Goal: Task Accomplishment & Management: Use online tool/utility

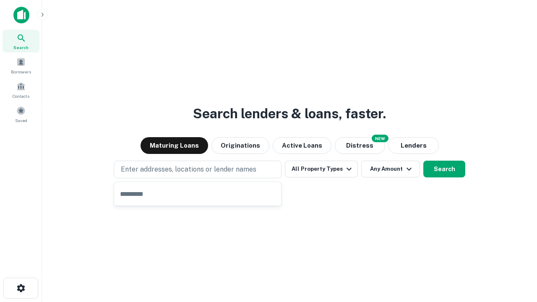
type input "**********"
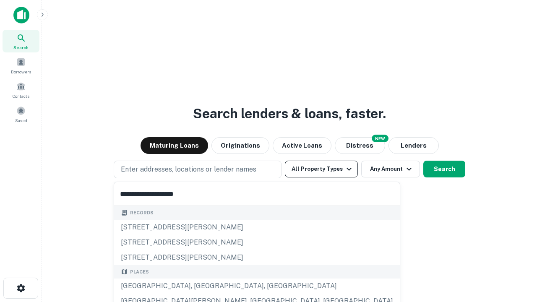
click at [201, 286] on div "[GEOGRAPHIC_DATA], [GEOGRAPHIC_DATA], [GEOGRAPHIC_DATA]" at bounding box center [257, 286] width 286 height 15
click at [322, 169] on button "All Property Types" at bounding box center [321, 169] width 73 height 17
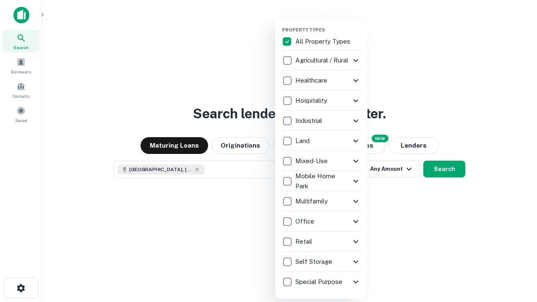
click at [328, 24] on button "button" at bounding box center [328, 24] width 92 height 0
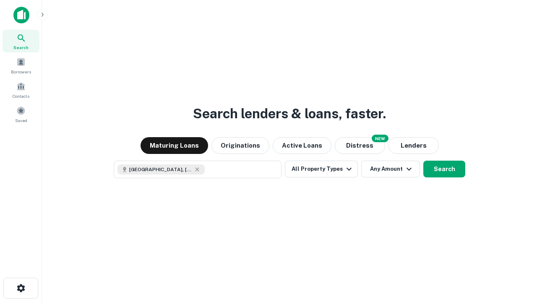
scroll to position [13, 0]
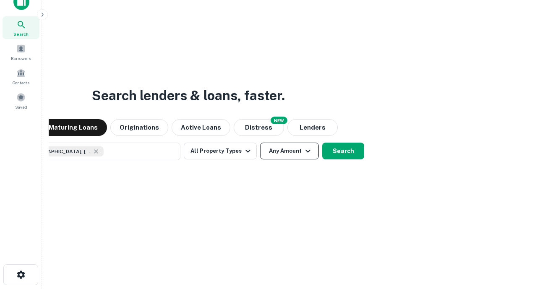
click at [260, 143] on button "Any Amount" at bounding box center [289, 151] width 59 height 17
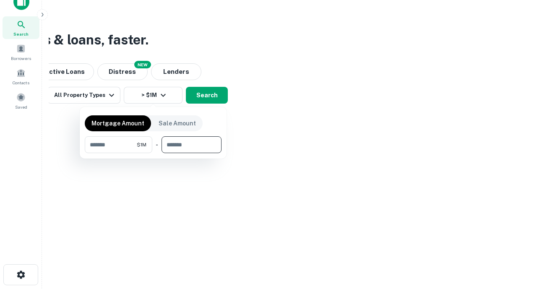
type input "*******"
click at [153, 153] on button "button" at bounding box center [153, 153] width 137 height 0
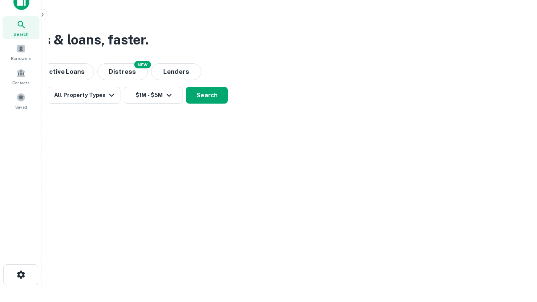
scroll to position [13, 0]
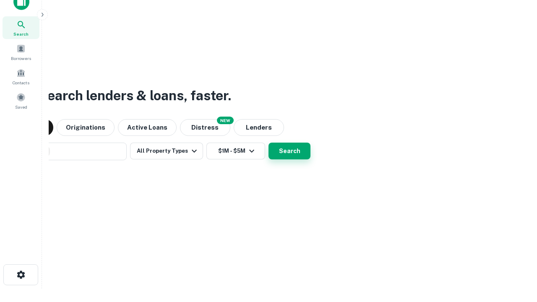
click at [269, 143] on button "Search" at bounding box center [290, 151] width 42 height 17
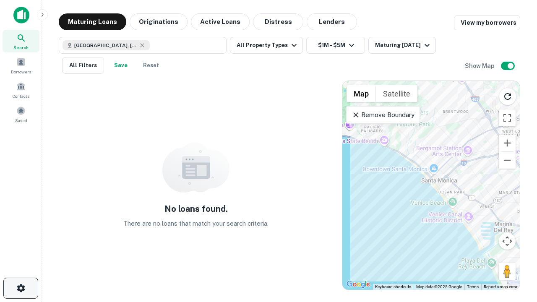
click at [21, 288] on icon "button" at bounding box center [21, 288] width 10 height 10
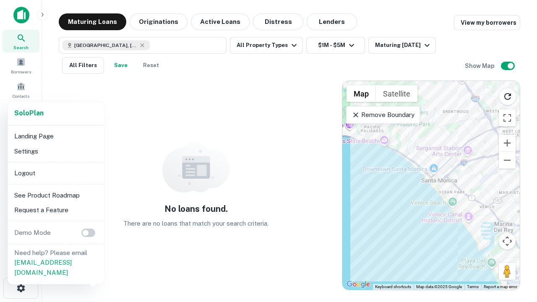
click at [55, 173] on li "Logout" at bounding box center [56, 173] width 90 height 15
